Goal: Task Accomplishment & Management: Manage account settings

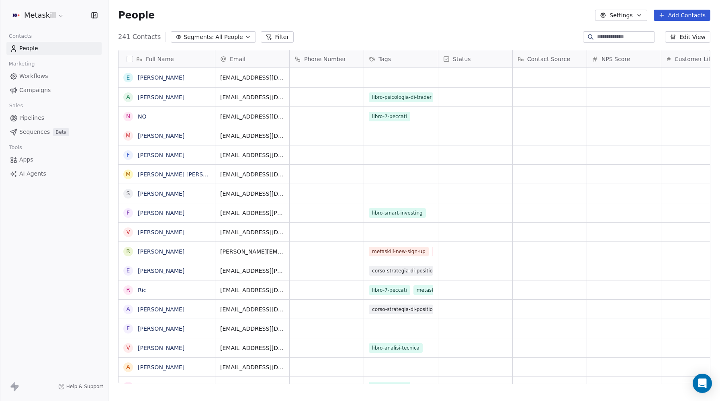
scroll to position [353, 612]
click at [43, 15] on html "Metaskill Contacts People Marketing Workflows Campaigns Sales Pipelines Sequenc…" at bounding box center [360, 200] width 720 height 401
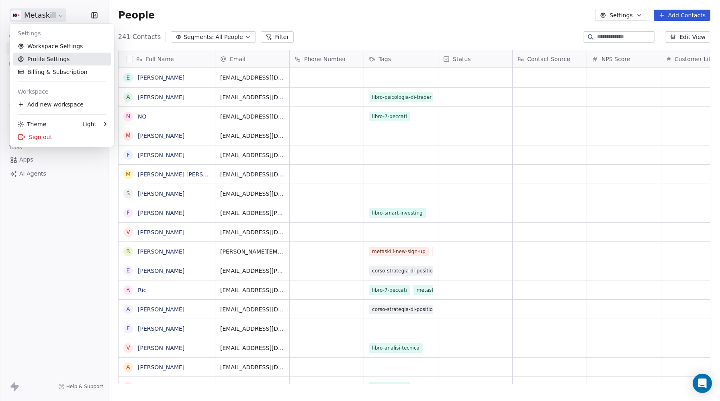
click at [40, 55] on link "Profile Settings" at bounding box center [62, 59] width 98 height 13
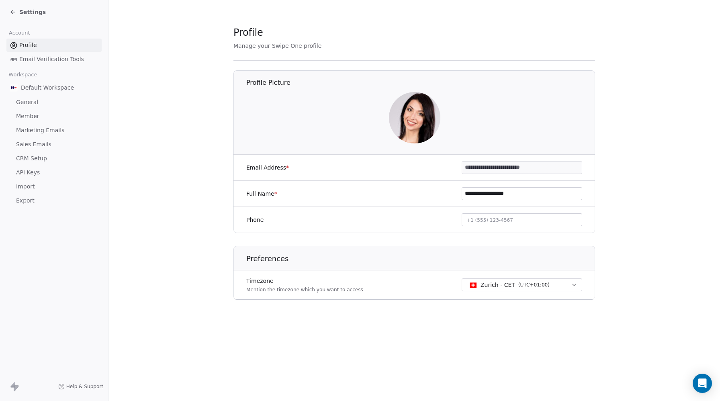
click at [25, 158] on span "CRM Setup" at bounding box center [31, 158] width 31 height 8
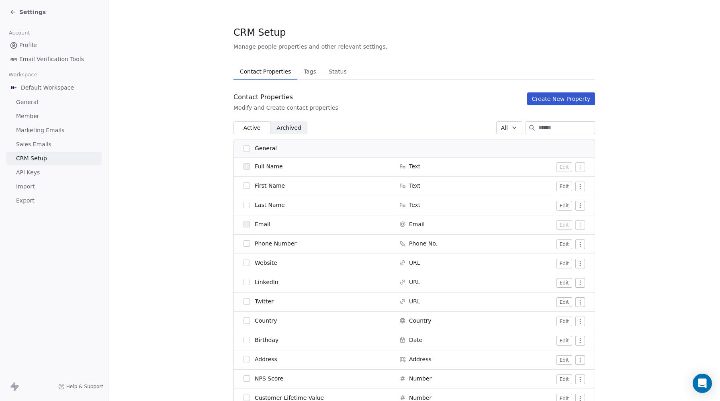
click at [310, 75] on span "Tags" at bounding box center [310, 71] width 19 height 11
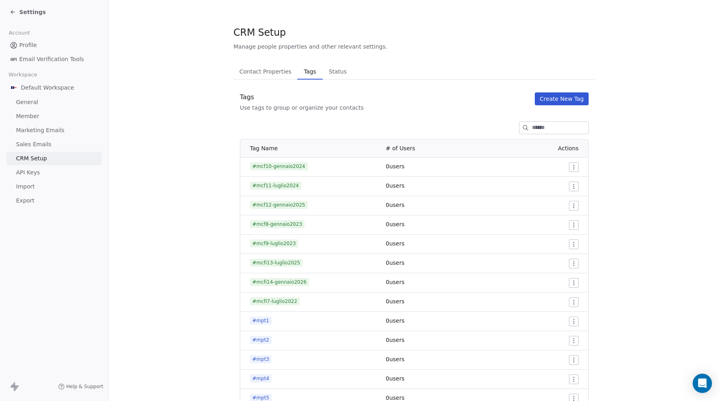
click at [553, 126] on input at bounding box center [560, 128] width 56 height 12
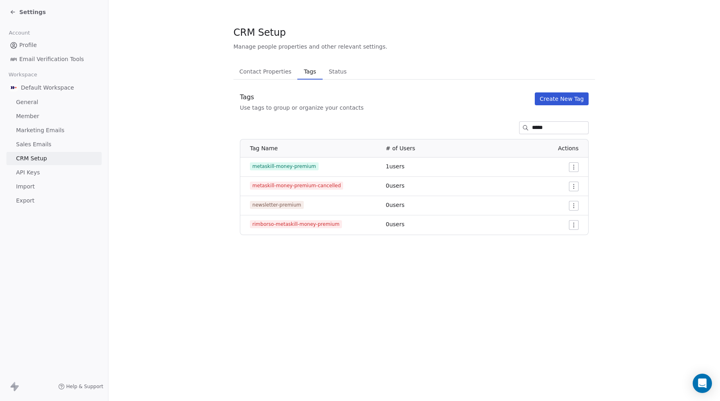
type input "*****"
drag, startPoint x: 305, startPoint y: 226, endPoint x: 244, endPoint y: 226, distance: 61.5
click at [242, 227] on td "rimborso-metaskill-money-premium" at bounding box center [310, 224] width 141 height 19
copy span "rimborso-metaskill-money-premium"
